Goal: Information Seeking & Learning: Learn about a topic

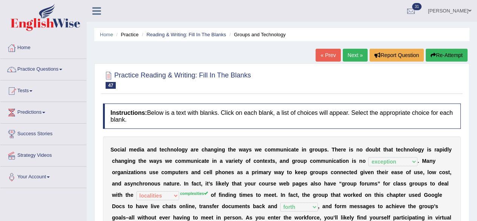
select select "exception"
select select "localities"
select select "forth"
select select "variety"
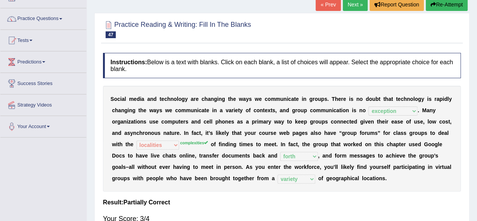
click at [347, 3] on link "Next »" at bounding box center [355, 4] width 25 height 13
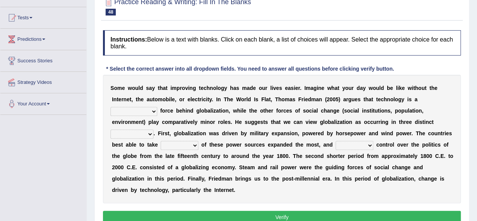
scroll to position [81, 0]
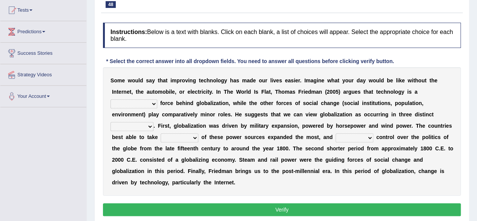
click at [141, 102] on select "driving demeaning distinguishing demanding" at bounding box center [133, 103] width 47 height 9
select select "driving"
click at [110, 99] on select "driving demeaning distinguishing demanding" at bounding box center [133, 103] width 47 height 9
click at [146, 124] on select "periods periodicals perspectives perceptions" at bounding box center [131, 126] width 43 height 9
select select "perspectives"
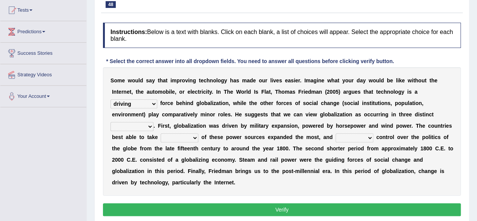
click at [110, 122] on select "periods periodicals perspectives perceptions" at bounding box center [131, 126] width 43 height 9
click at [169, 136] on select "action advantage account care" at bounding box center [180, 137] width 38 height 9
select select "action"
click at [161, 133] on select "action advantage account care" at bounding box center [180, 137] width 38 height 9
click at [191, 137] on select "action advantage account care" at bounding box center [180, 137] width 38 height 9
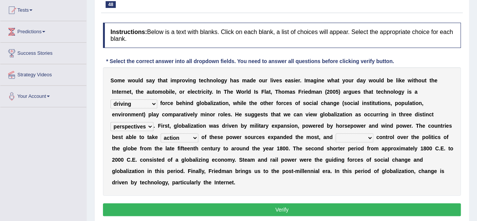
click at [347, 135] on select "exist extract exert expect" at bounding box center [355, 137] width 38 height 9
select select "exert"
click at [336, 133] on select "exist extract exert expect" at bounding box center [355, 137] width 38 height 9
click at [298, 212] on button "Verify" at bounding box center [282, 209] width 358 height 13
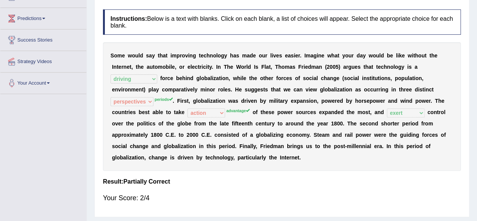
scroll to position [41, 0]
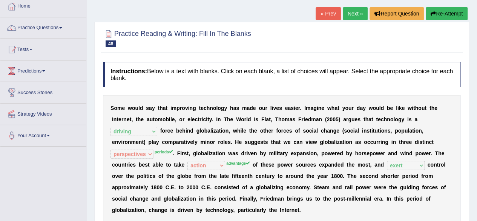
click at [350, 12] on link "Next »" at bounding box center [355, 13] width 25 height 13
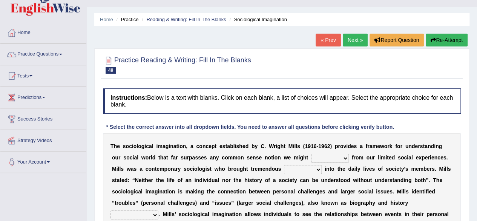
scroll to position [19, 0]
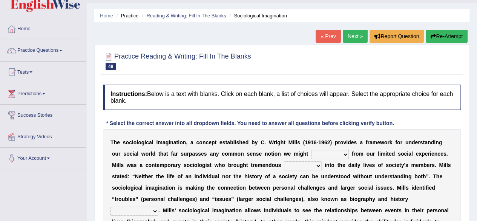
click at [330, 151] on select "depart derive describe deprive" at bounding box center [330, 154] width 38 height 9
select select "depart"
click at [311, 150] on select "depart derive describe deprive" at bounding box center [330, 154] width 38 height 9
click at [285, 165] on select "sight insight comment interaction" at bounding box center [303, 165] width 38 height 9
select select "insight"
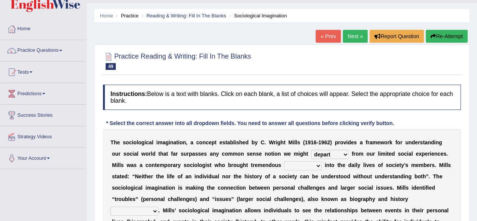
click at [284, 161] on select "sight insight comment interaction" at bounding box center [303, 165] width 38 height 9
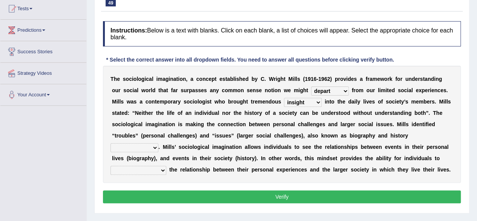
scroll to position [83, 0]
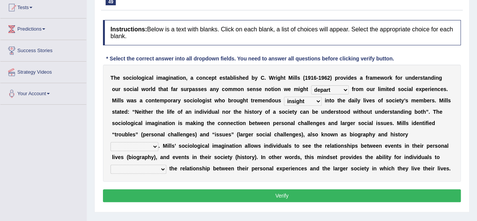
click at [148, 144] on select "accordingly collectively respectively spontaneously" at bounding box center [134, 146] width 48 height 9
select select "respectively"
click at [110, 142] on select "accordingly collectively respectively spontaneously" at bounding box center [134, 146] width 48 height 9
click at [176, 193] on button "Verify" at bounding box center [282, 195] width 358 height 13
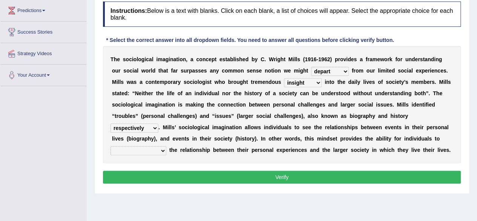
scroll to position [103, 0]
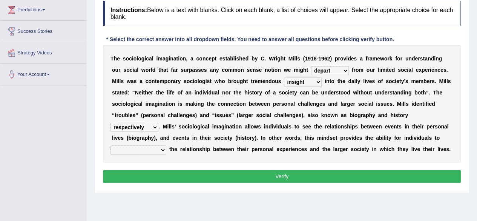
click at [131, 151] on select "commercialize capitalize realize compartmentalize" at bounding box center [138, 149] width 56 height 9
select select "capitalize"
click at [110, 145] on select "commercialize capitalize realize compartmentalize" at bounding box center [138, 149] width 56 height 9
click at [170, 173] on button "Verify" at bounding box center [282, 176] width 358 height 13
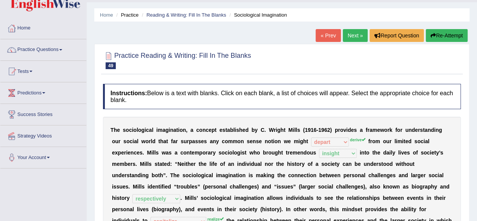
scroll to position [21, 0]
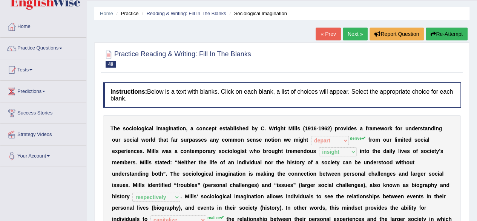
click at [348, 32] on link "Next »" at bounding box center [355, 34] width 25 height 13
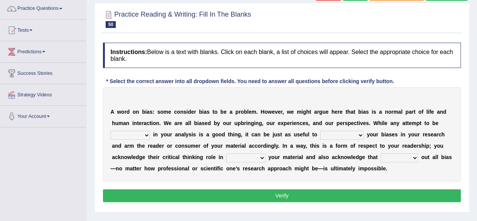
scroll to position [63, 0]
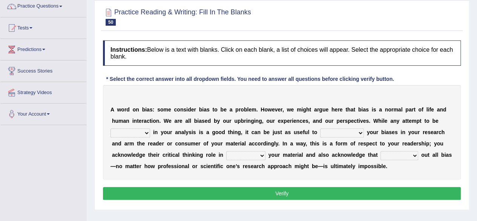
click at [148, 132] on select "objective optimistic subjective pessimistic" at bounding box center [130, 132] width 40 height 9
select select "optimistic"
click at [110, 128] on select "objective optimistic subjective pessimistic" at bounding box center [130, 132] width 40 height 9
click at [342, 132] on select "assume achieve acquire acknowledge" at bounding box center [342, 132] width 44 height 9
select select "acknowledge"
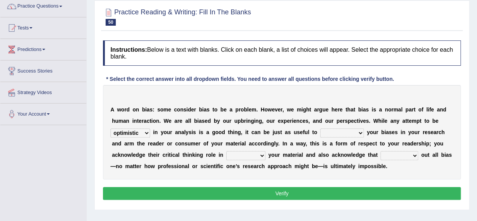
click at [320, 128] on select "assume achieve acquire acknowledge" at bounding box center [342, 132] width 44 height 9
click at [237, 153] on select "contacting consuming conducting confirming" at bounding box center [245, 155] width 39 height 9
select select "confirming"
click at [226, 151] on select "contacting consuming conducting confirming" at bounding box center [245, 155] width 39 height 9
click at [390, 155] on select "phasing building ruling pushing" at bounding box center [400, 155] width 38 height 9
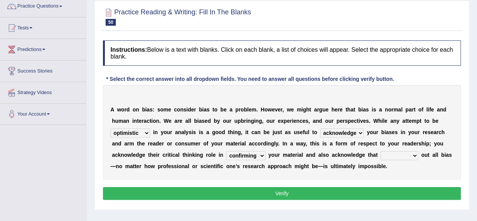
select select "ruling"
click at [381, 151] on select "phasing building ruling pushing" at bounding box center [400, 155] width 38 height 9
click at [389, 192] on button "Verify" at bounding box center [282, 193] width 358 height 13
